Goal: Transaction & Acquisition: Obtain resource

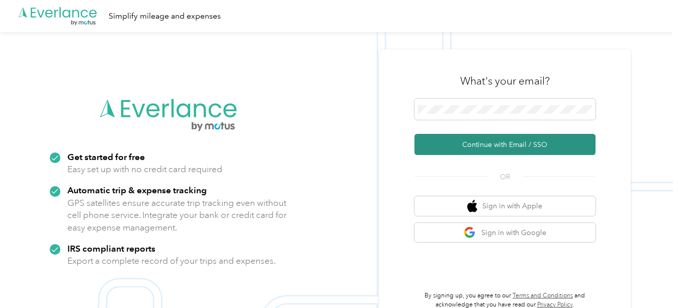
click at [474, 141] on button "Continue with Email / SSO" at bounding box center [504, 144] width 181 height 21
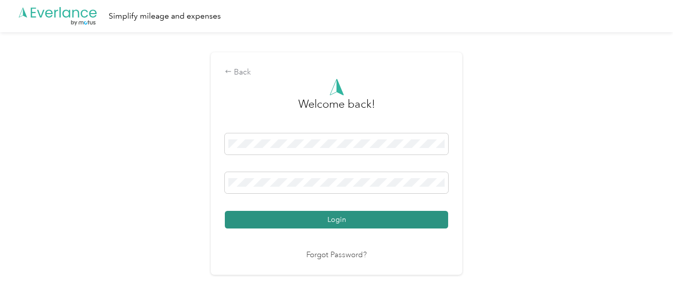
click at [323, 226] on button "Login" at bounding box center [336, 220] width 223 height 18
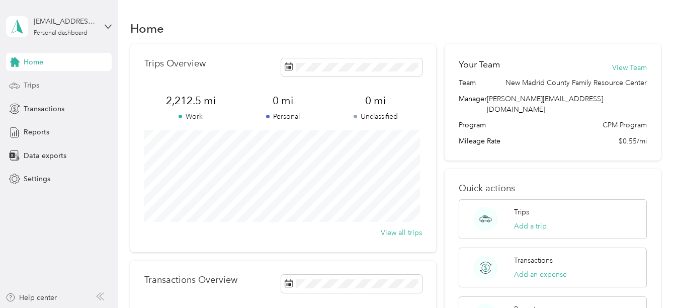
click at [65, 87] on div "Trips" at bounding box center [59, 85] width 106 height 18
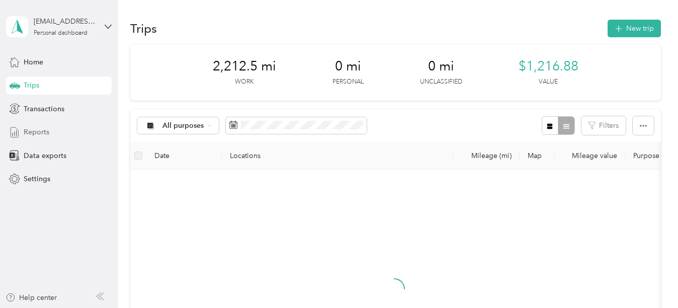
click at [55, 128] on div "Reports" at bounding box center [59, 132] width 106 height 18
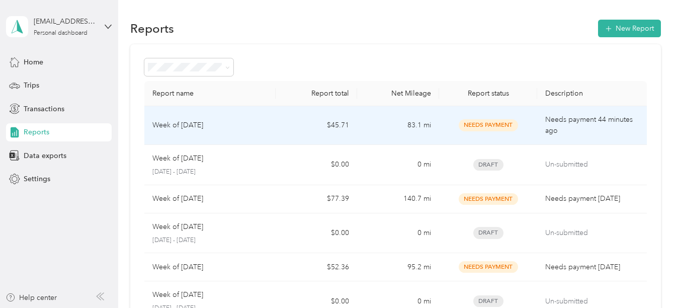
click at [539, 118] on td "Needs payment 44 minutes ago" at bounding box center [591, 125] width 109 height 39
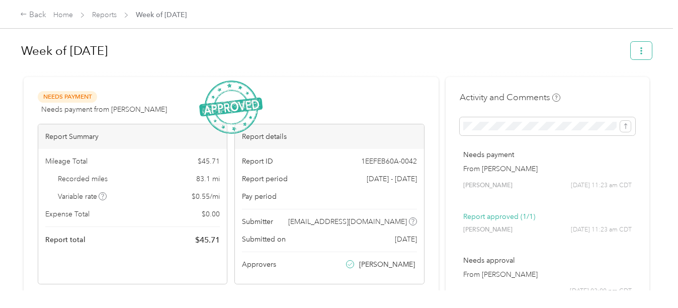
click at [634, 45] on button "button" at bounding box center [640, 51] width 21 height 18
click at [604, 81] on li "Download" at bounding box center [613, 88] width 74 height 18
click at [594, 90] on span "Download" at bounding box center [609, 87] width 33 height 11
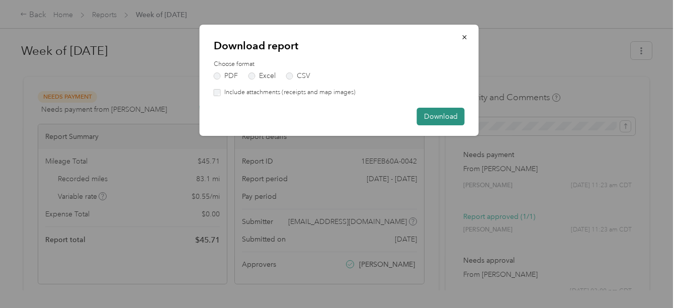
click at [450, 113] on button "Download" at bounding box center [441, 117] width 48 height 18
